Goal: Register for event/course

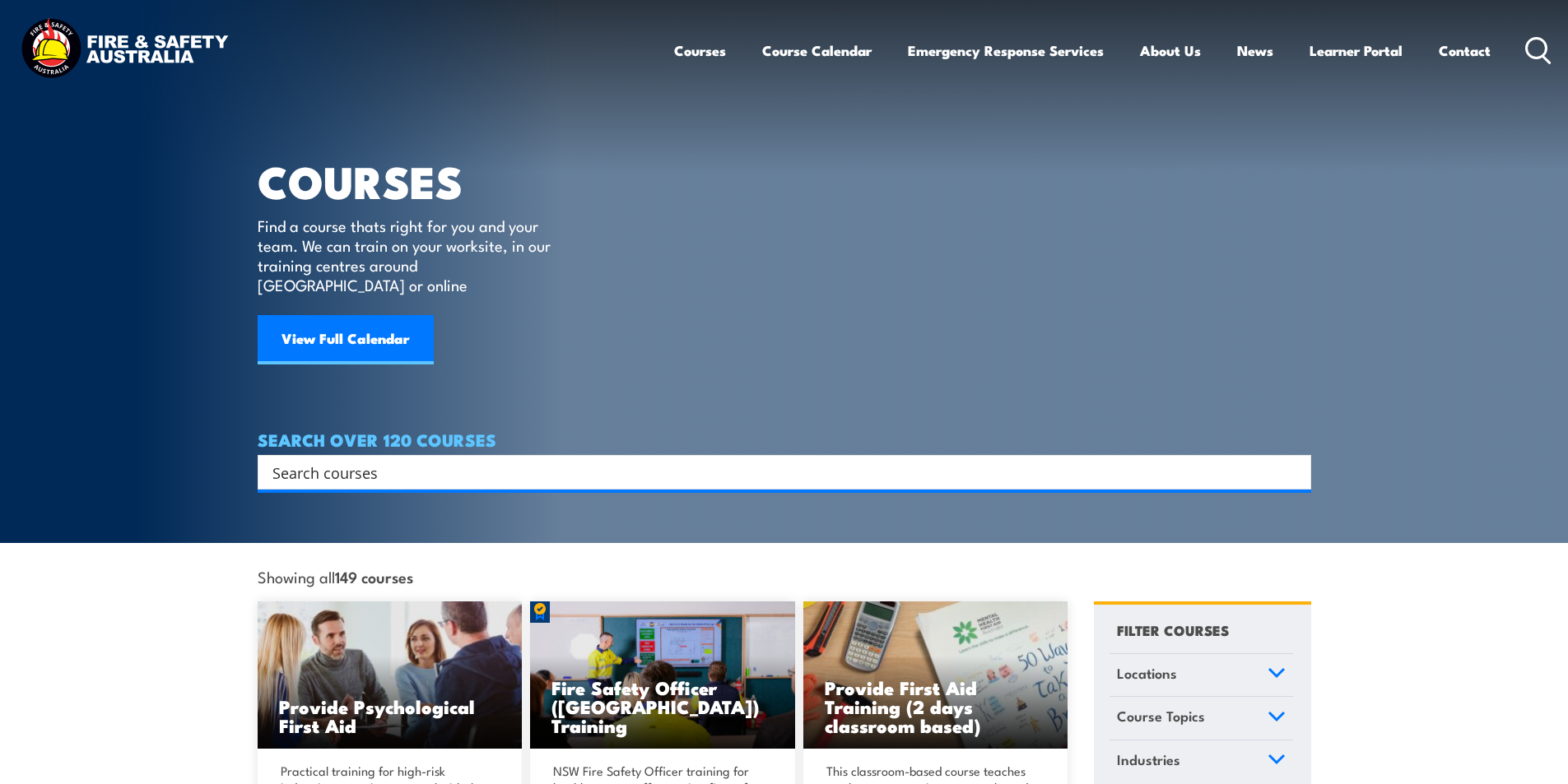
click at [458, 455] on div "Search" at bounding box center [784, 472] width 1054 height 35
click at [338, 460] on input "Search input" at bounding box center [774, 472] width 1002 height 24
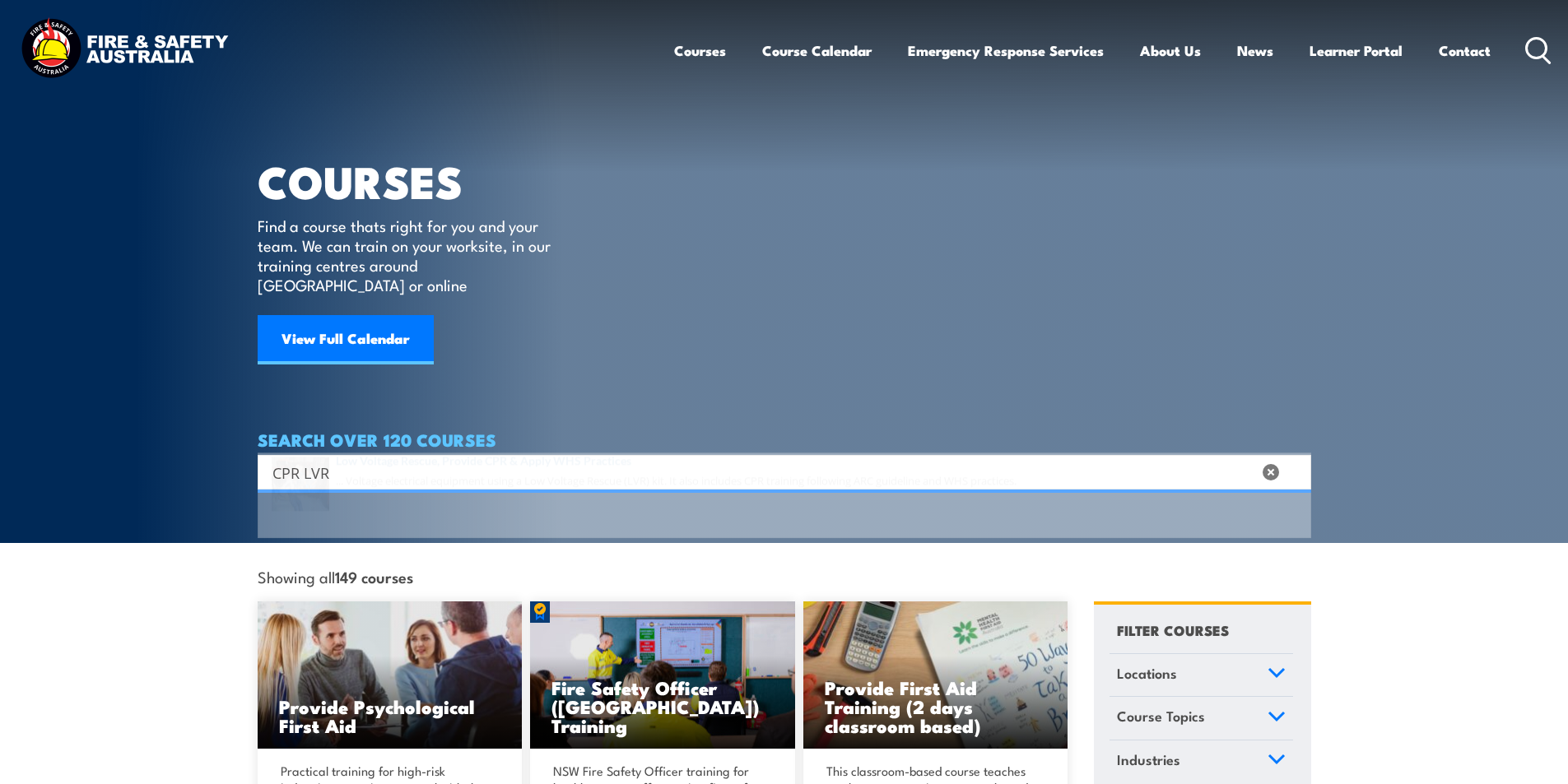
type input "CPR LVR"
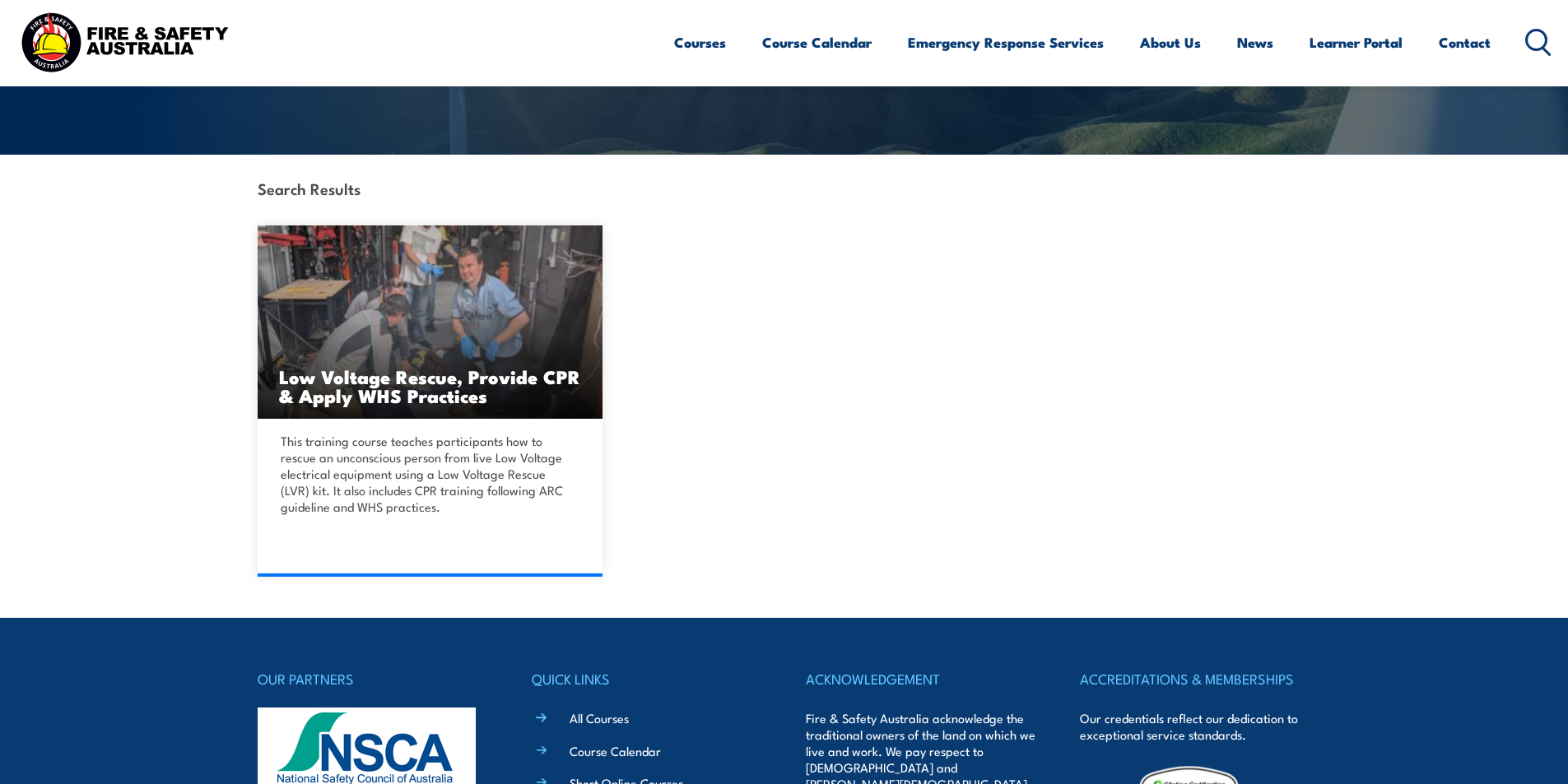
scroll to position [214, 0]
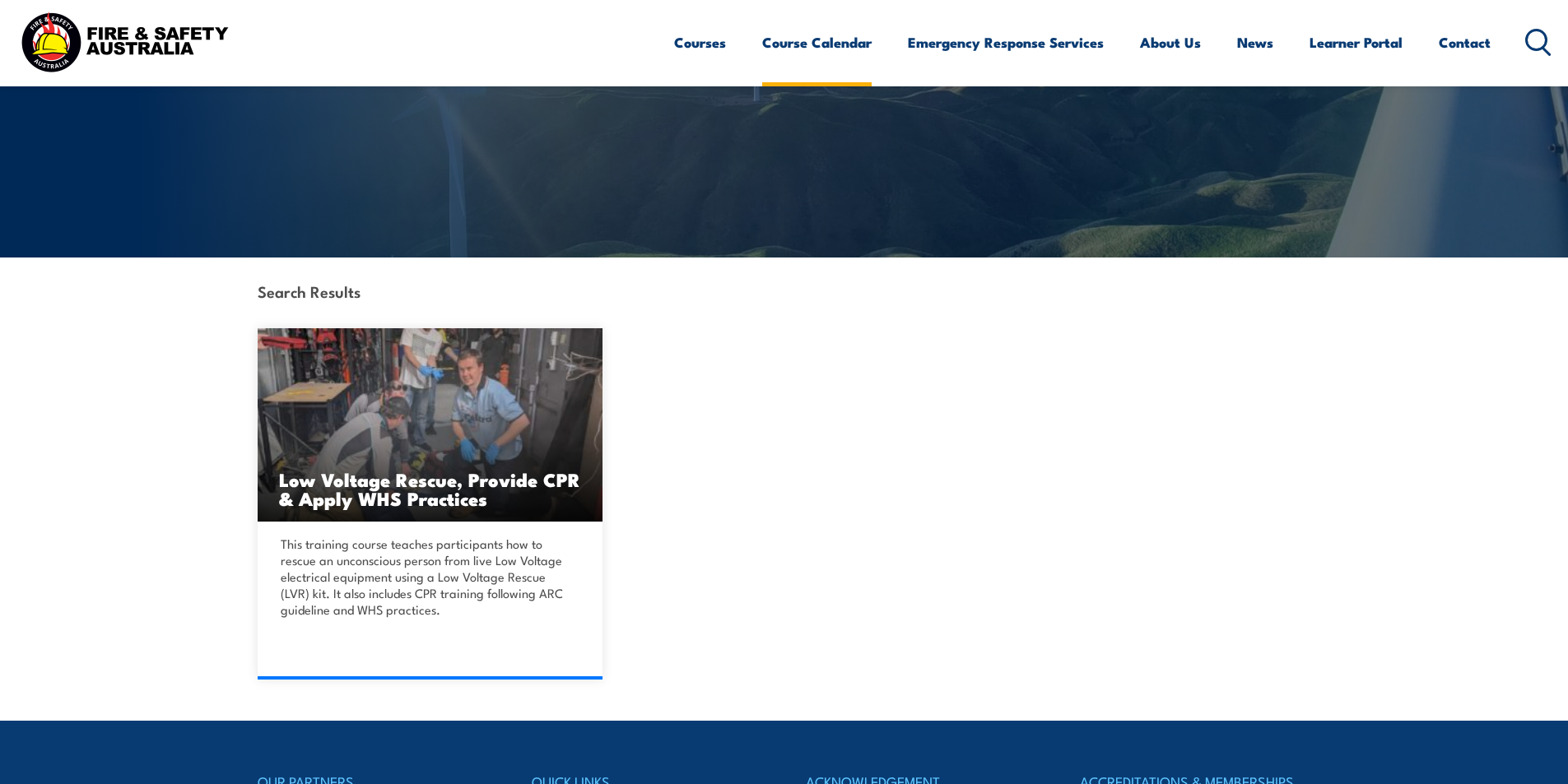
click at [835, 38] on link "Course Calendar" at bounding box center [817, 43] width 110 height 44
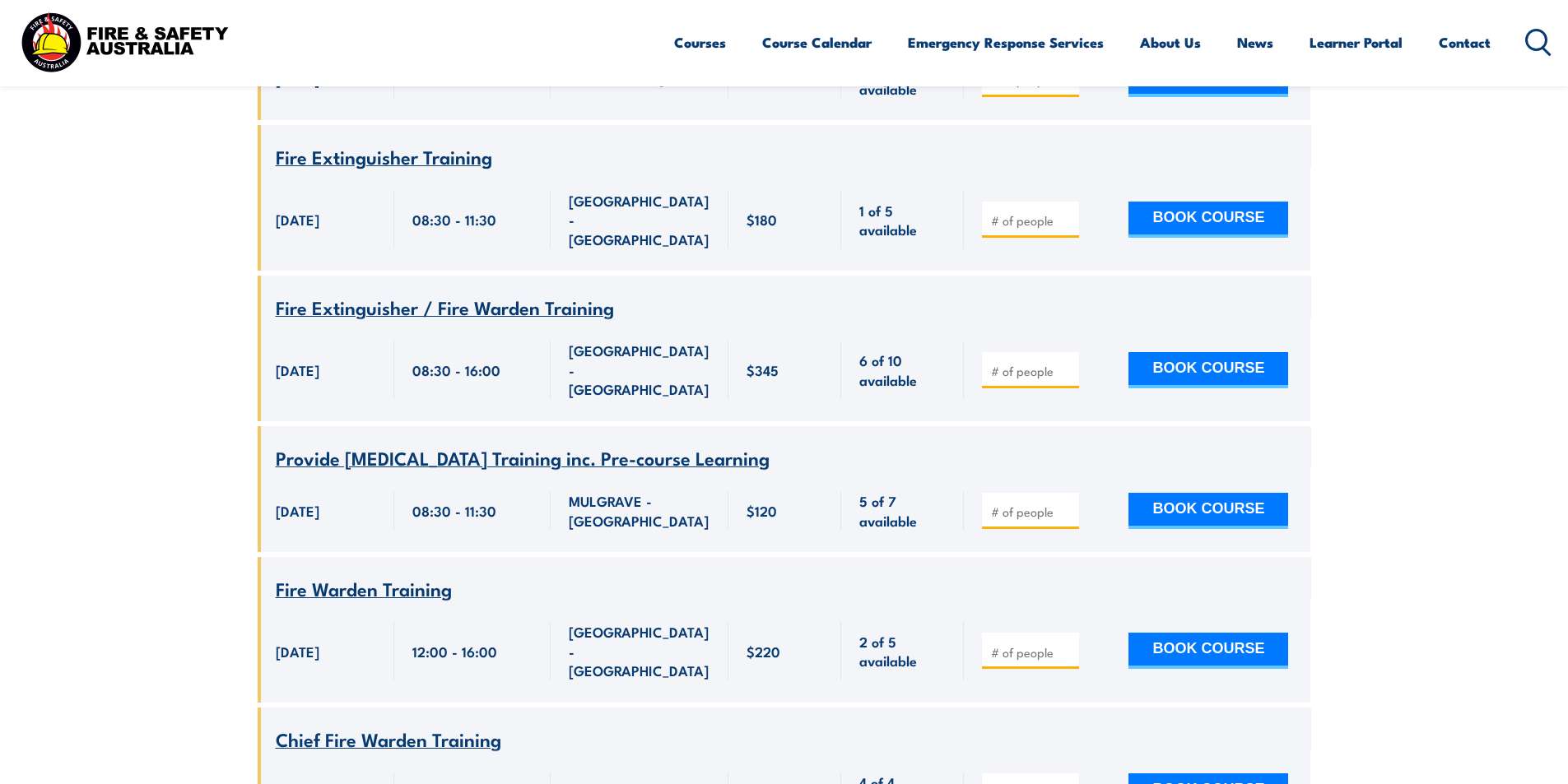
scroll to position [329, 0]
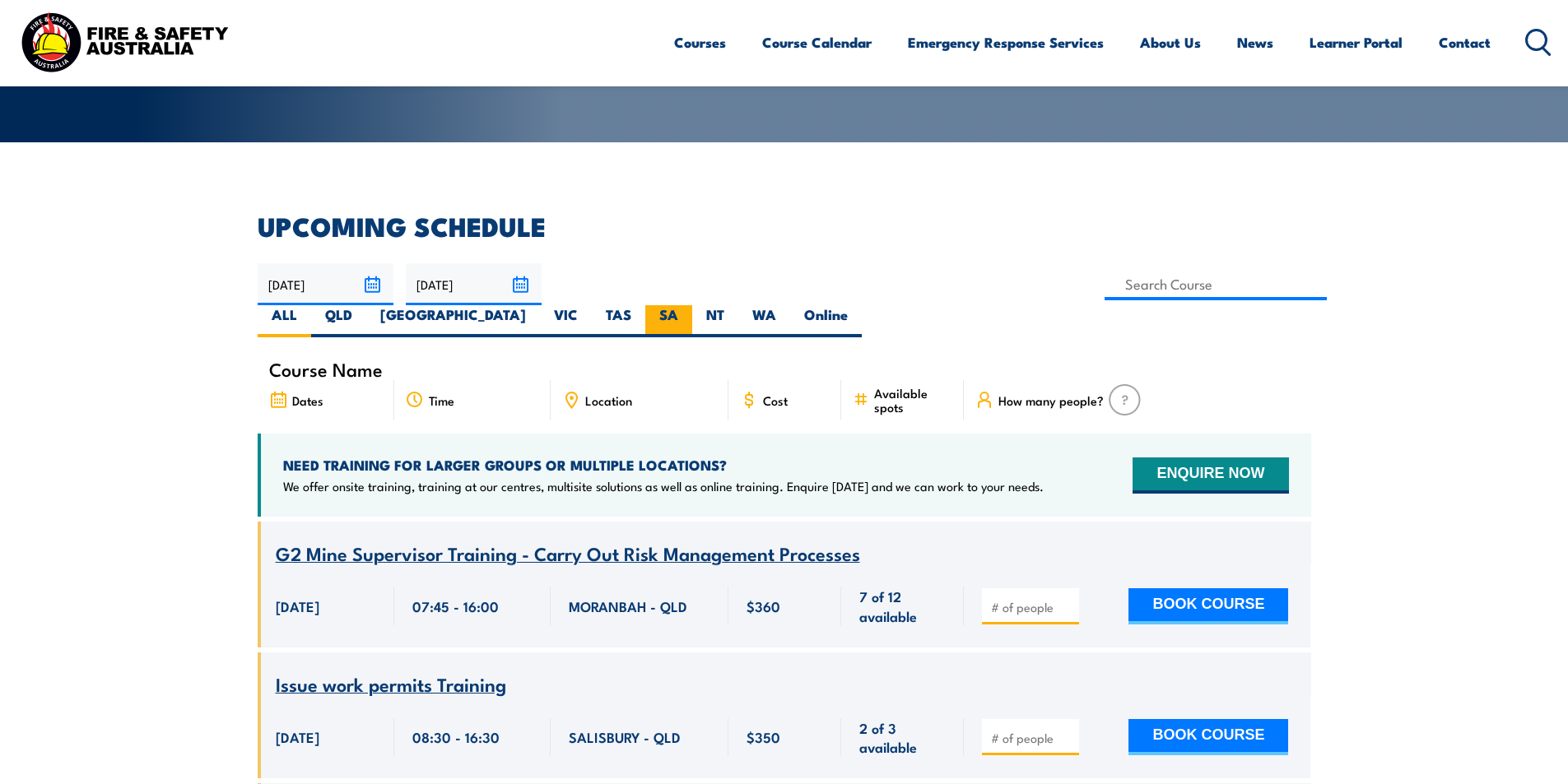
click at [692, 305] on label "SA" at bounding box center [669, 321] width 47 height 32
click at [689, 305] on input "SA" at bounding box center [683, 310] width 10 height 10
radio input "true"
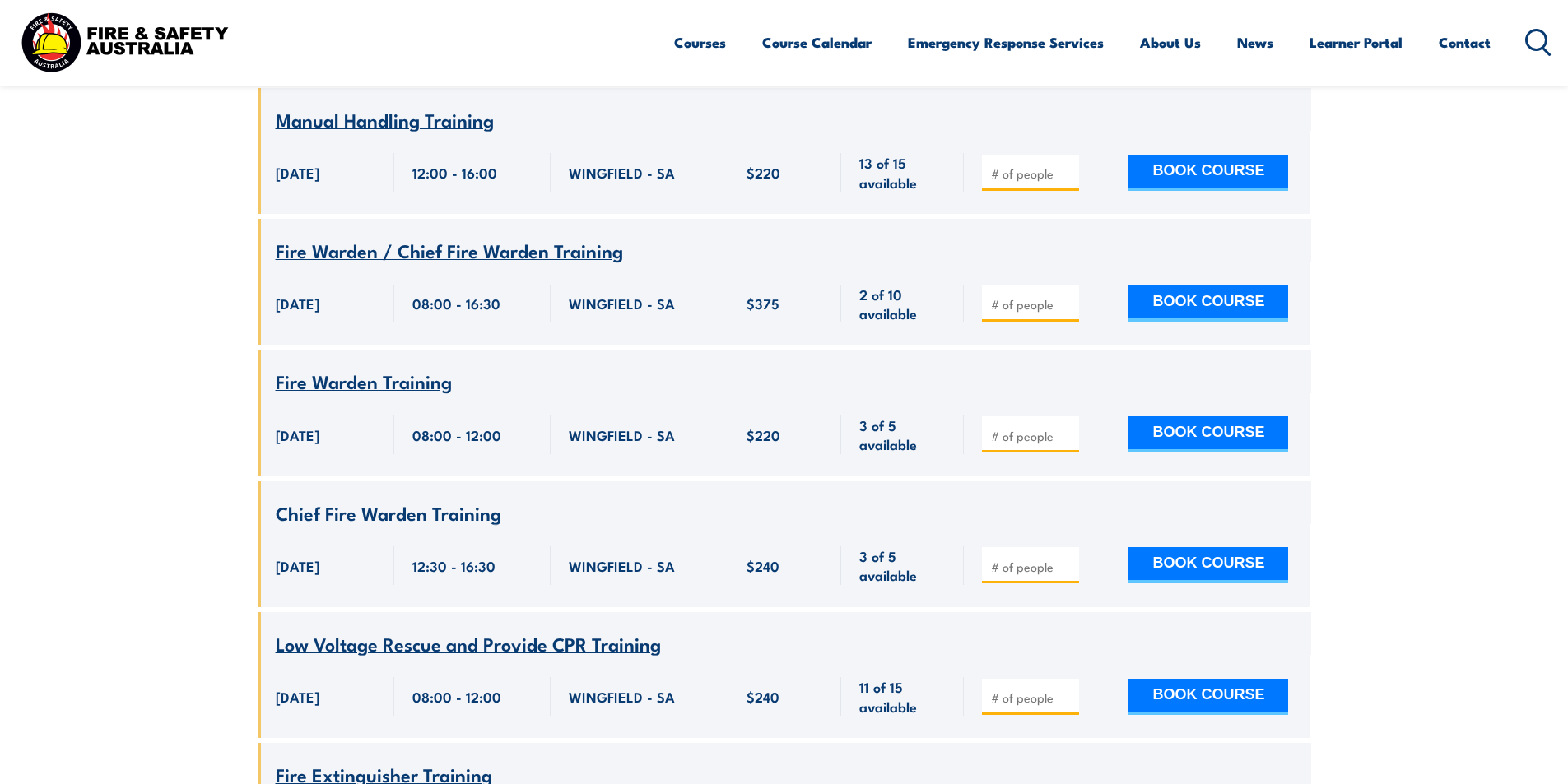
scroll to position [2024, 0]
